Goal: Task Accomplishment & Management: Use online tool/utility

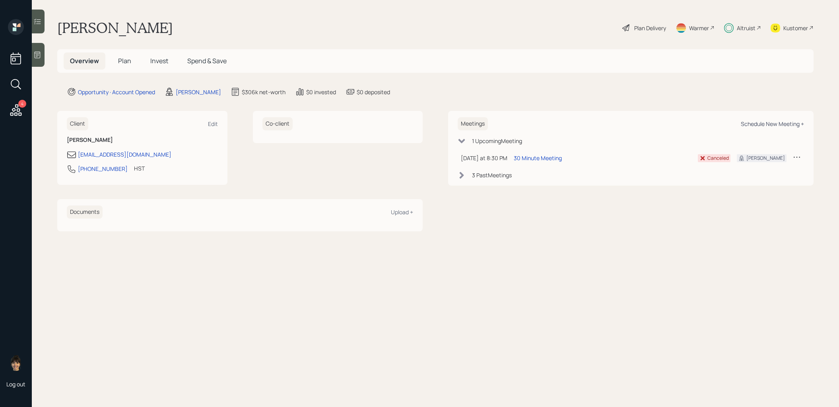
click at [763, 122] on div "Schedule New Meeting +" at bounding box center [772, 124] width 63 height 8
select select "8b79112e-3cfb-44f9-89e7-15267fe946c1"
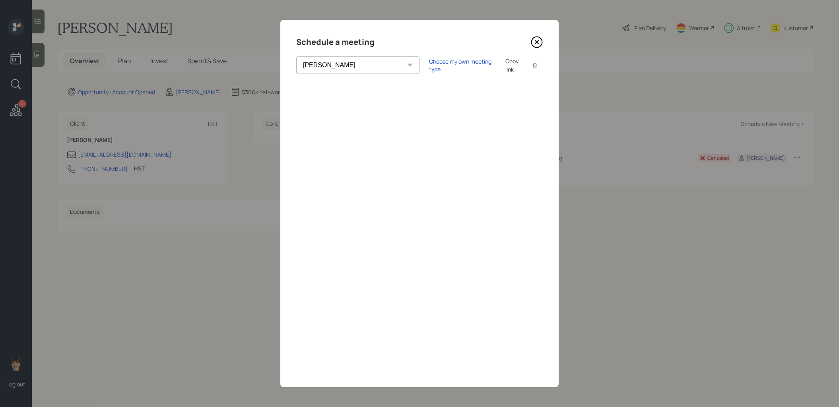
click at [429, 71] on div "Choose my own meeting type Copy link Copy text" at bounding box center [486, 65] width 114 height 17
click at [505, 62] on div "Copy link" at bounding box center [514, 65] width 18 height 17
